Goal: Transaction & Acquisition: Book appointment/travel/reservation

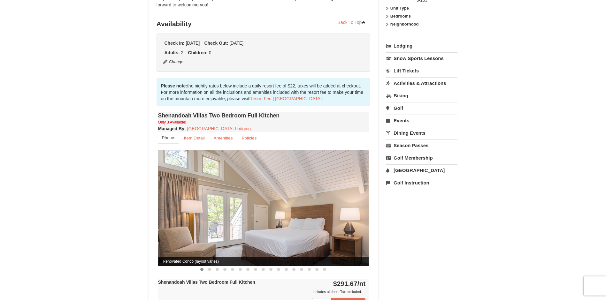
scroll to position [128, 0]
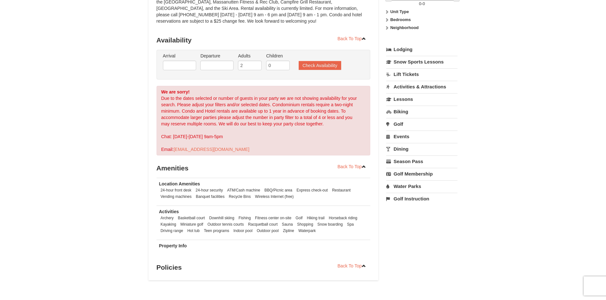
select select "10"
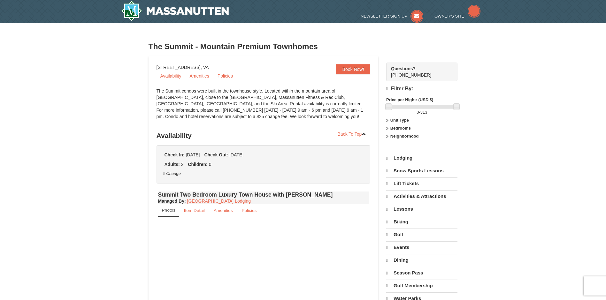
select select "10"
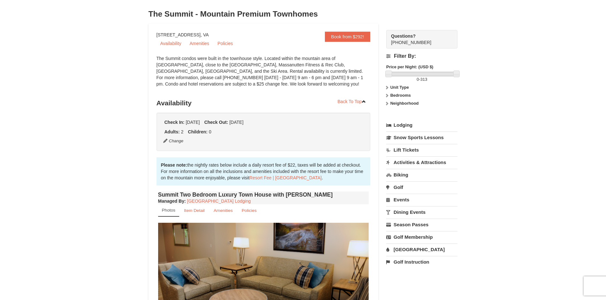
scroll to position [0, 0]
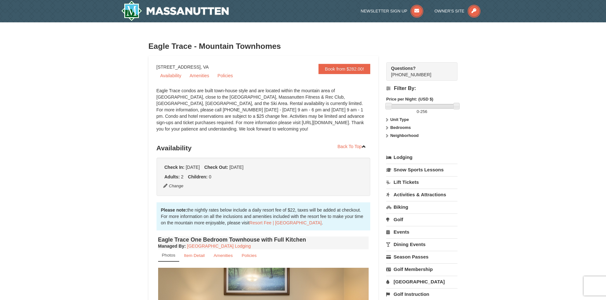
click at [155, 53] on div "Eagle Trace - Mountain Townhomes" at bounding box center [303, 46] width 309 height 19
drag, startPoint x: 155, startPoint y: 49, endPoint x: 333, endPoint y: 45, distance: 178.3
click at [333, 45] on h3 "Eagle Trace - Mountain Townhomes" at bounding box center [303, 46] width 309 height 13
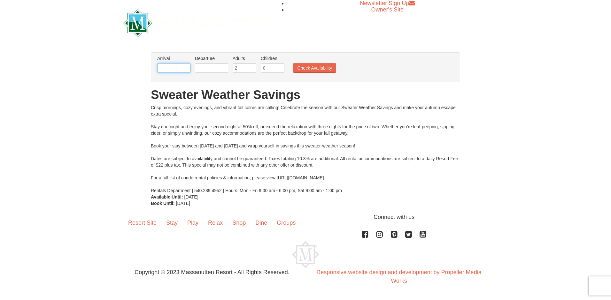
click at [168, 69] on input "text" at bounding box center [173, 68] width 33 height 10
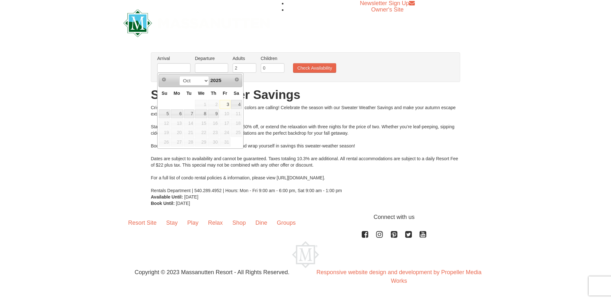
click at [276, 131] on div "Crisp mornings, cozy evenings, and vibrant fall colors are calling! Celebrate t…" at bounding box center [305, 148] width 309 height 89
